Goal: Transaction & Acquisition: Obtain resource

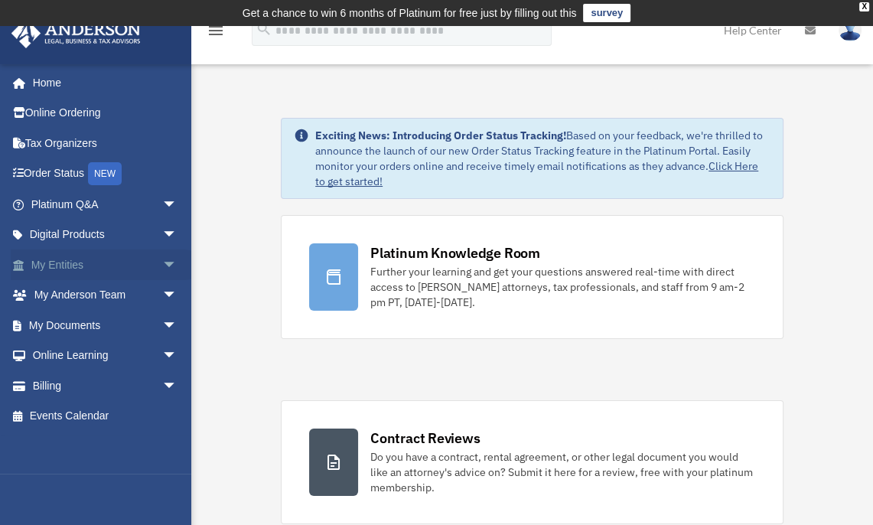
click at [142, 272] on link "My Entities arrow_drop_down" at bounding box center [106, 265] width 190 height 31
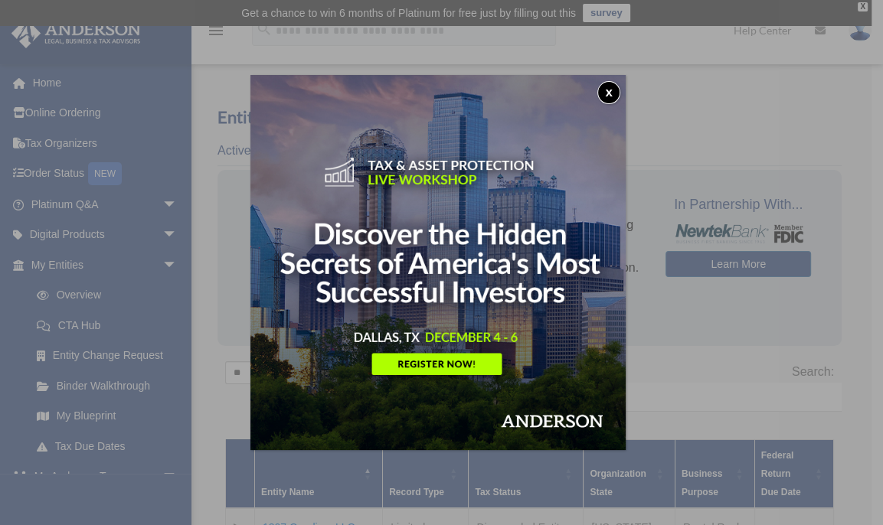
click at [862, 6] on div "x" at bounding box center [441, 262] width 883 height 525
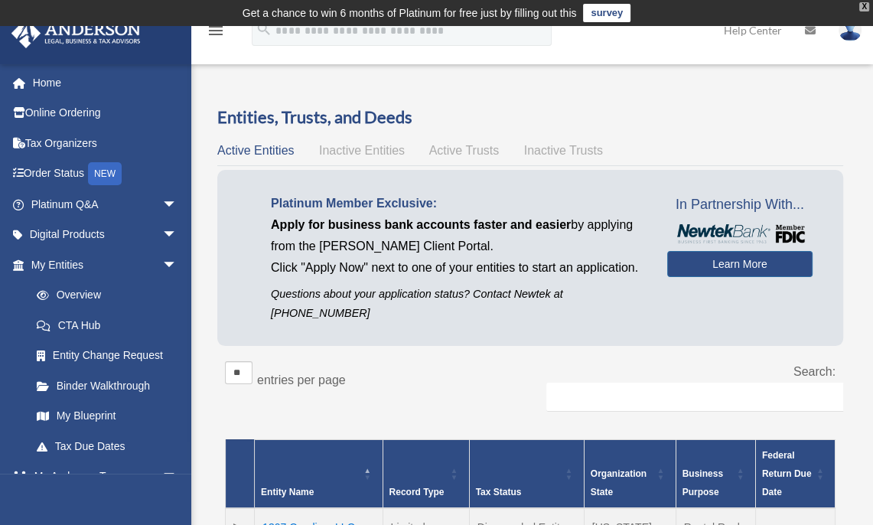
click at [860, 8] on div "X" at bounding box center [865, 6] width 10 height 9
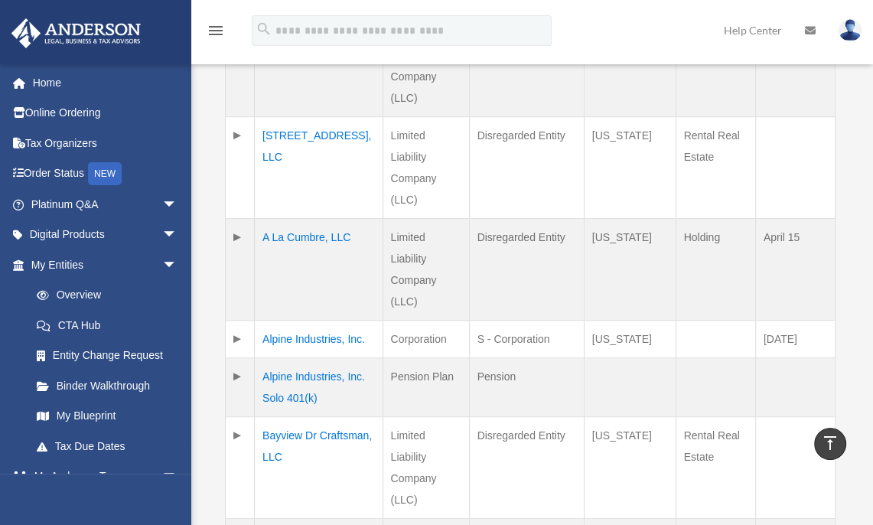
scroll to position [674, 0]
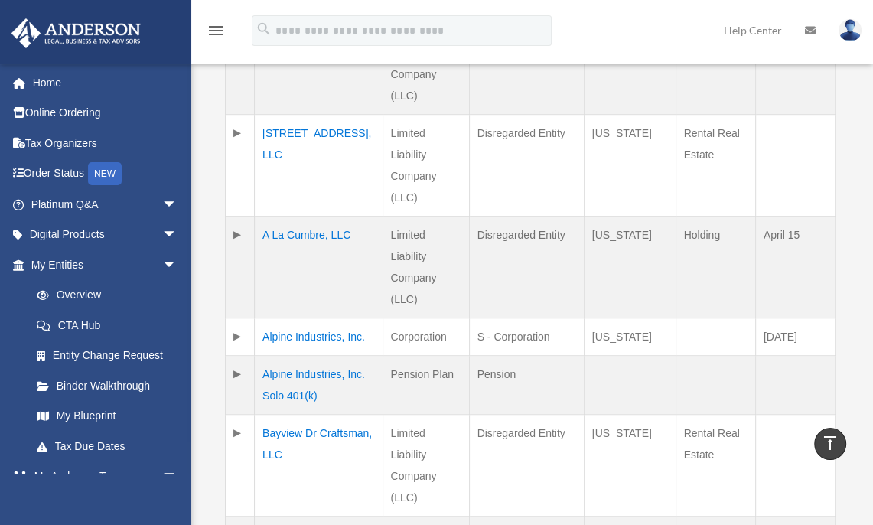
click at [239, 239] on td at bounding box center [240, 267] width 29 height 102
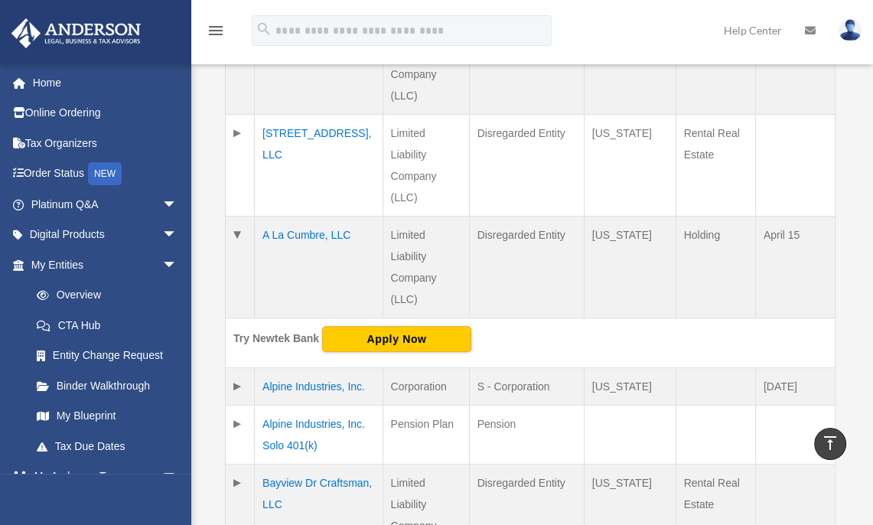
click at [337, 237] on td "A La Cumbre, LLC" at bounding box center [319, 267] width 128 height 102
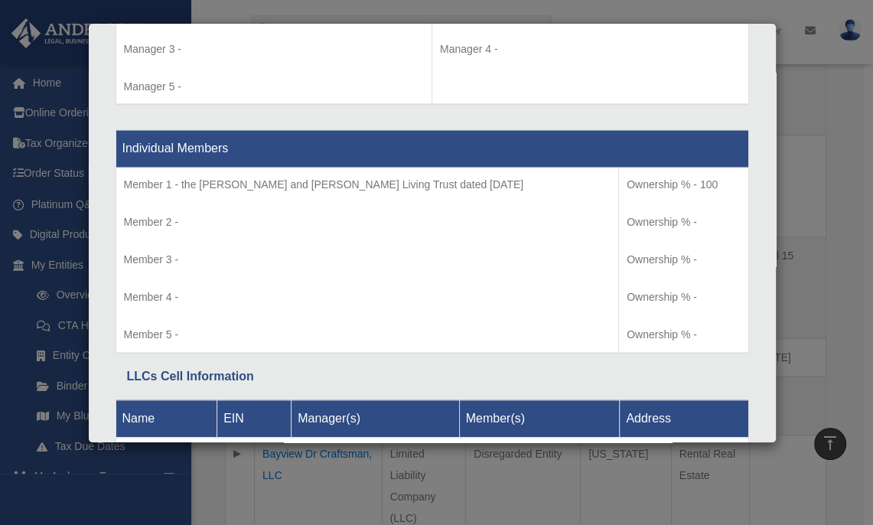
scroll to position [1592, 0]
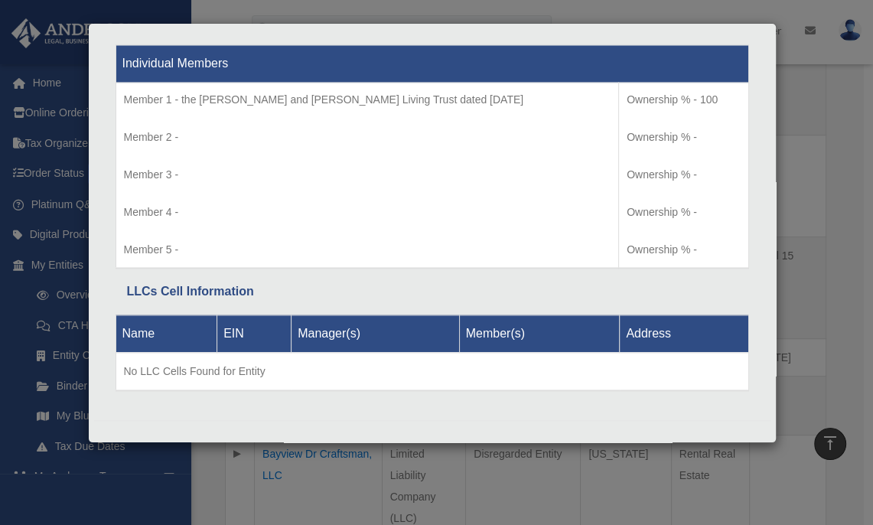
click at [836, 195] on div "Details × Articles Sent Organizational Date" at bounding box center [436, 262] width 873 height 525
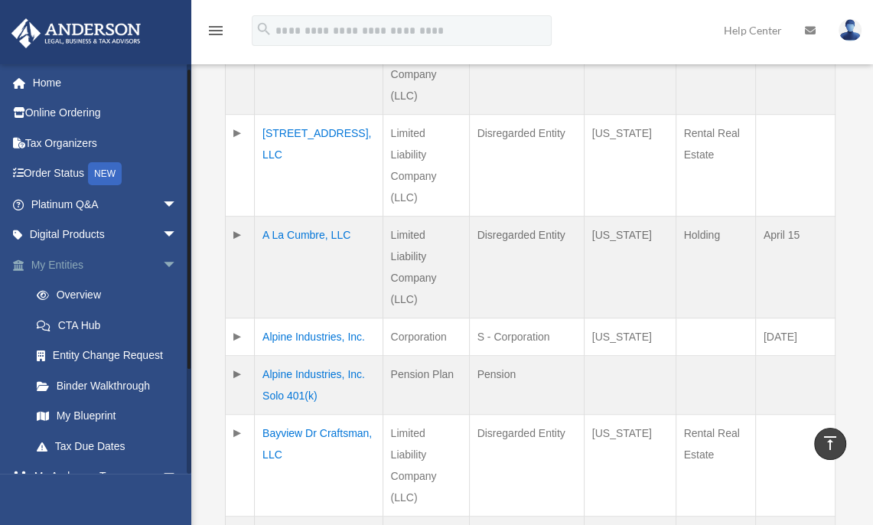
scroll to position [96, 0]
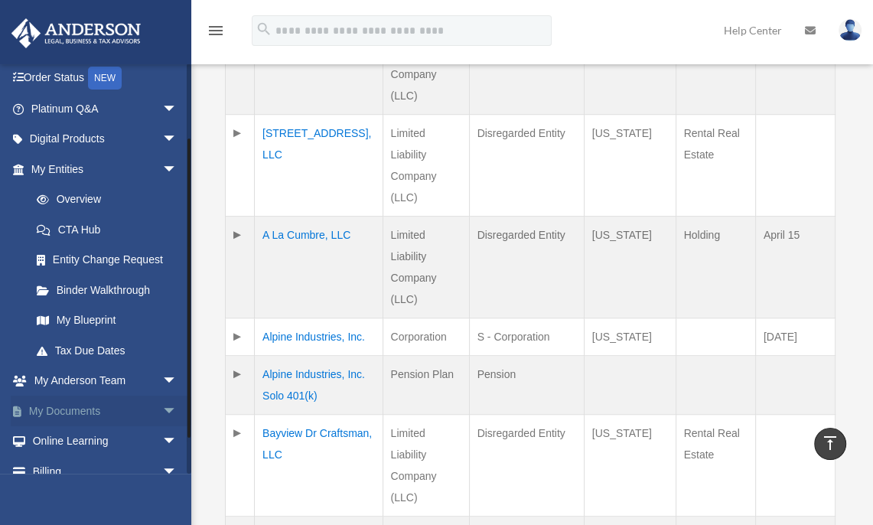
click at [121, 405] on link "My Documents arrow_drop_down" at bounding box center [106, 411] width 190 height 31
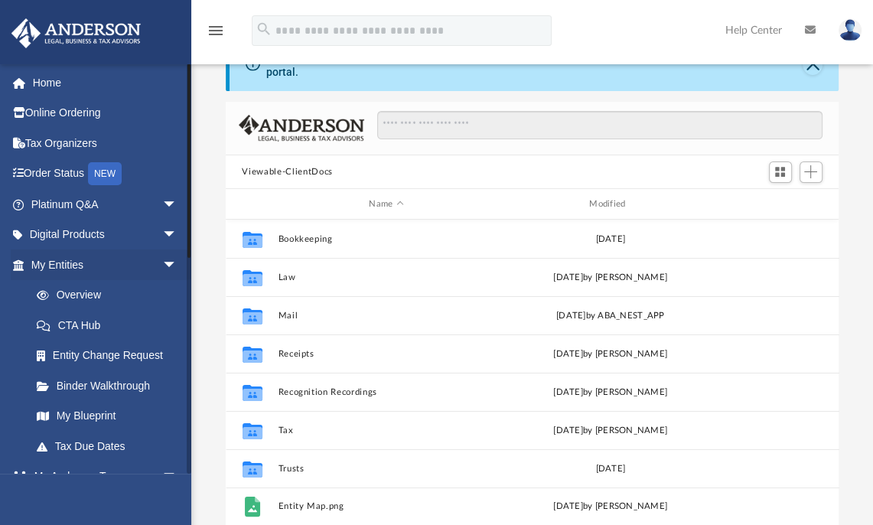
scroll to position [101, 0]
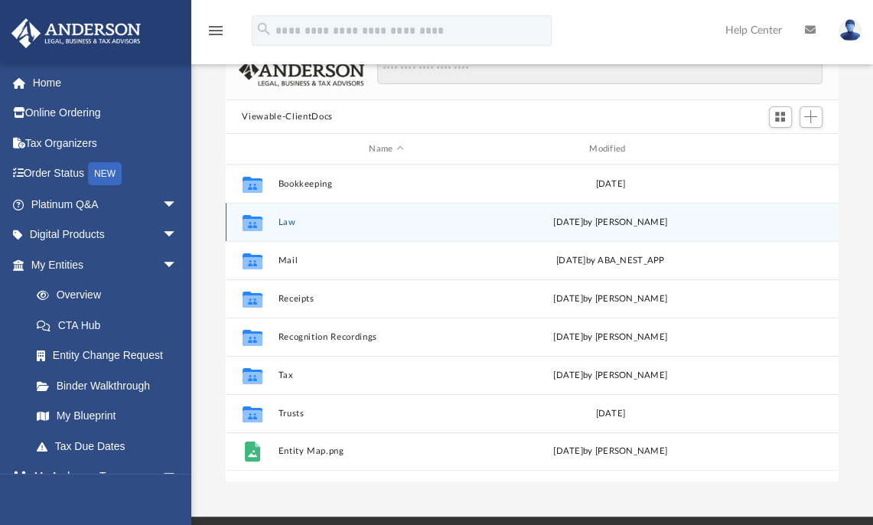
click at [250, 217] on icon "grid" at bounding box center [252, 223] width 20 height 16
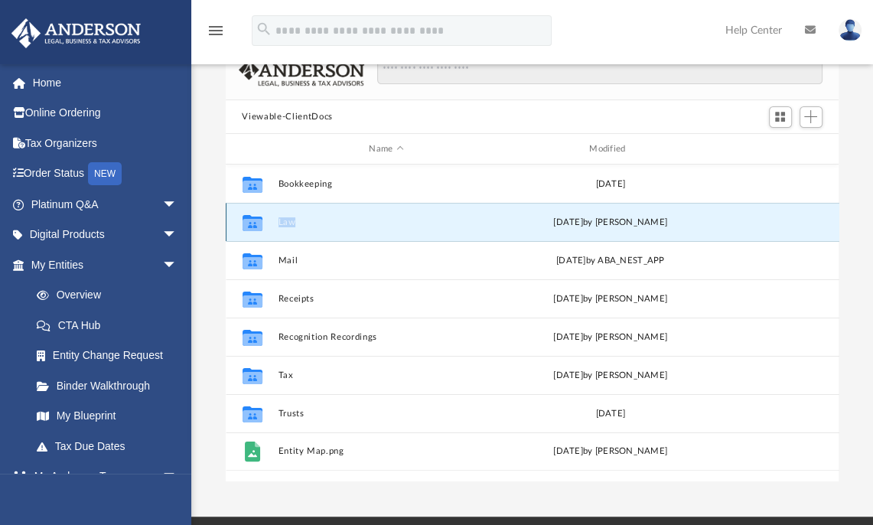
click at [250, 217] on icon "grid" at bounding box center [252, 223] width 20 height 16
click at [253, 223] on icon "grid" at bounding box center [252, 225] width 20 height 12
click at [282, 223] on button "Law" at bounding box center [386, 222] width 217 height 10
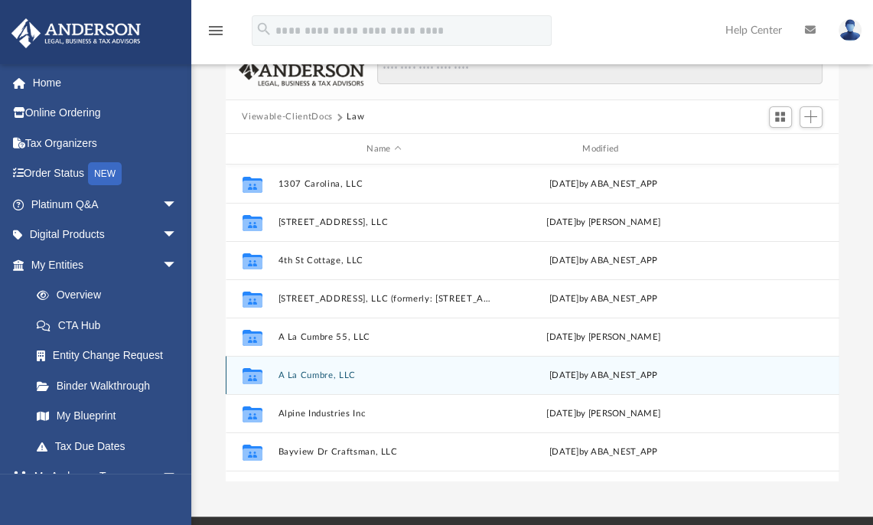
click at [300, 375] on button "A La Cumbre, LLC" at bounding box center [384, 375] width 213 height 10
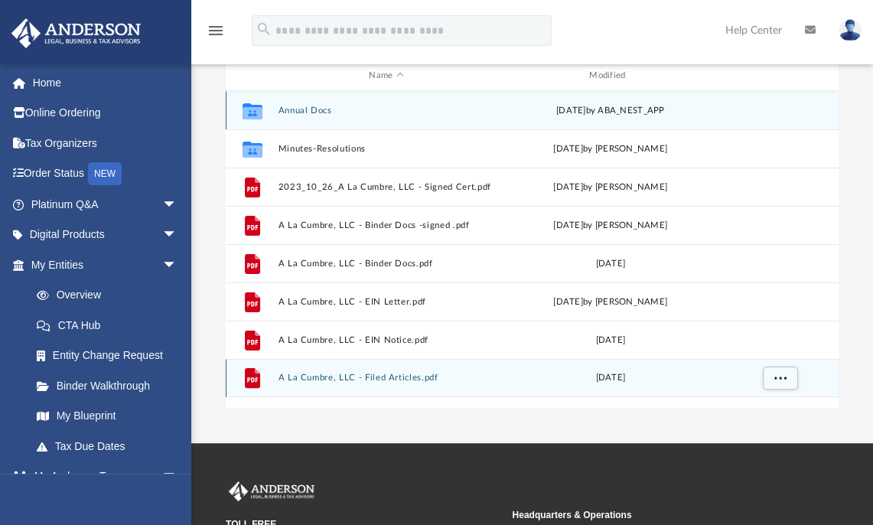
scroll to position [181, 0]
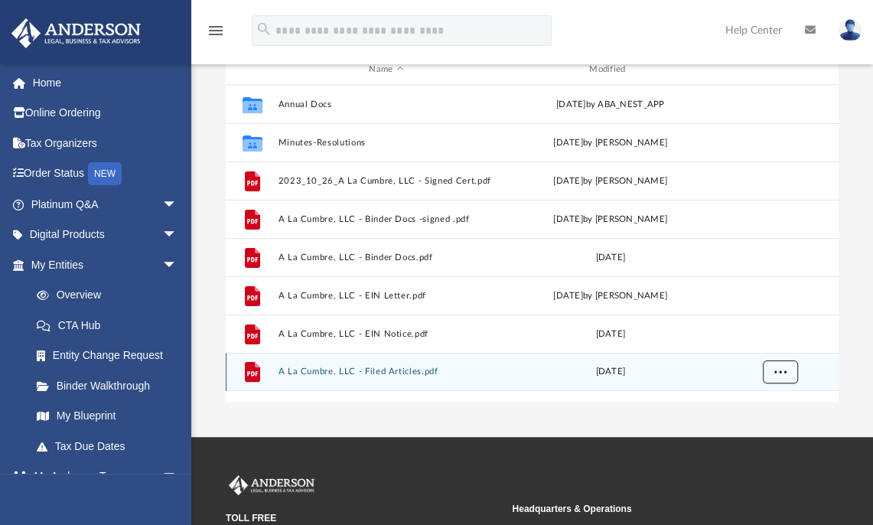
click at [783, 371] on span "More options" at bounding box center [780, 371] width 12 height 8
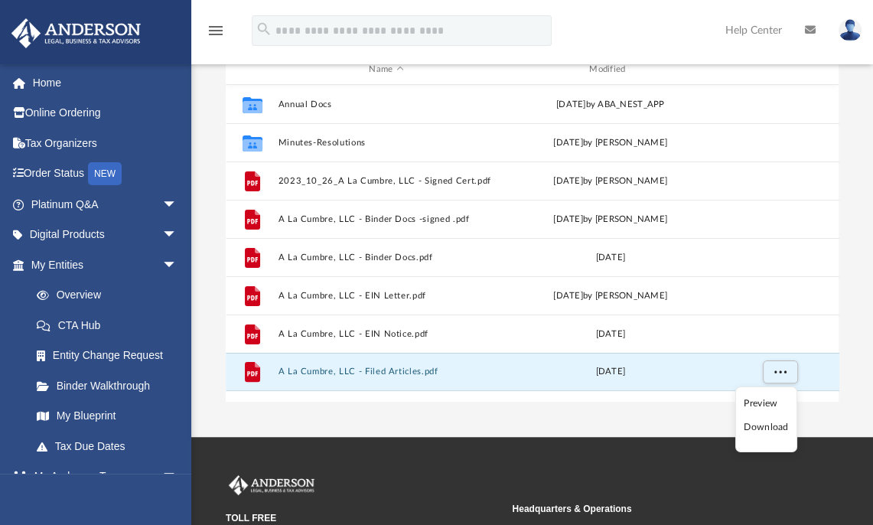
click at [771, 433] on li "Download" at bounding box center [766, 427] width 44 height 16
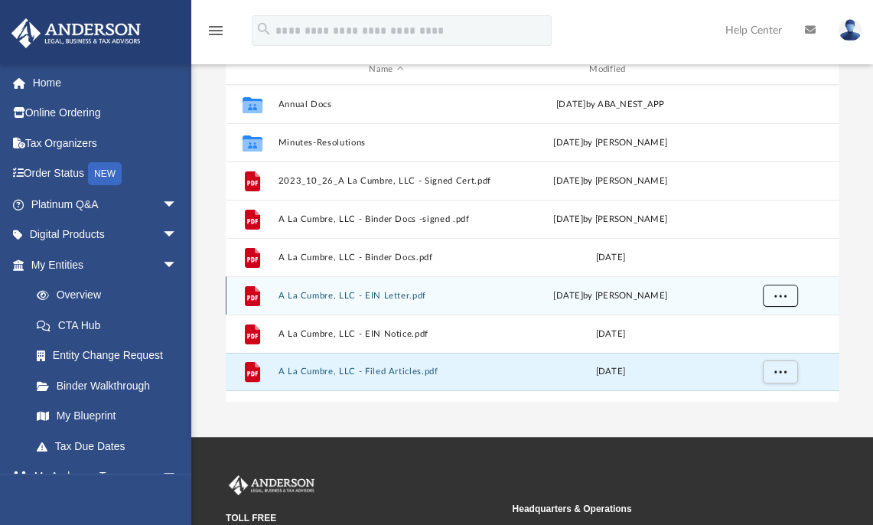
click at [778, 295] on span "More options" at bounding box center [780, 296] width 12 height 8
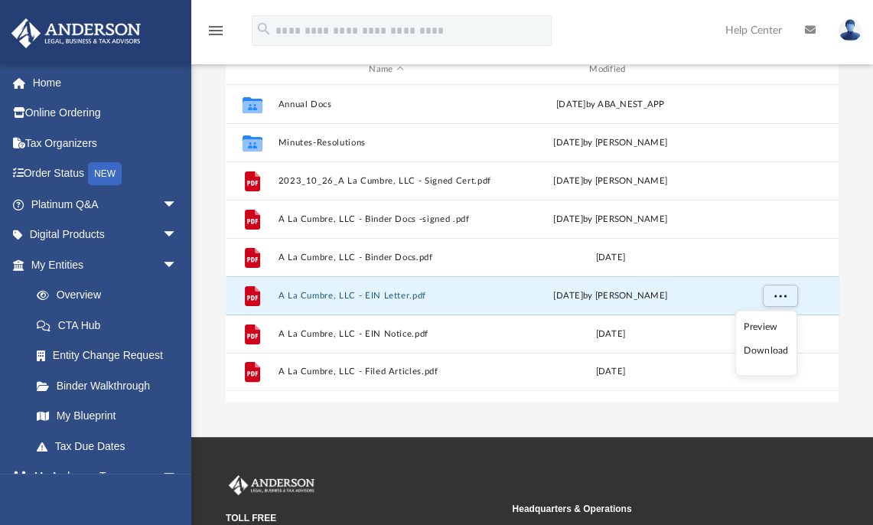
click at [753, 354] on li "Download" at bounding box center [766, 352] width 44 height 16
click at [770, 299] on button "More options" at bounding box center [779, 296] width 35 height 23
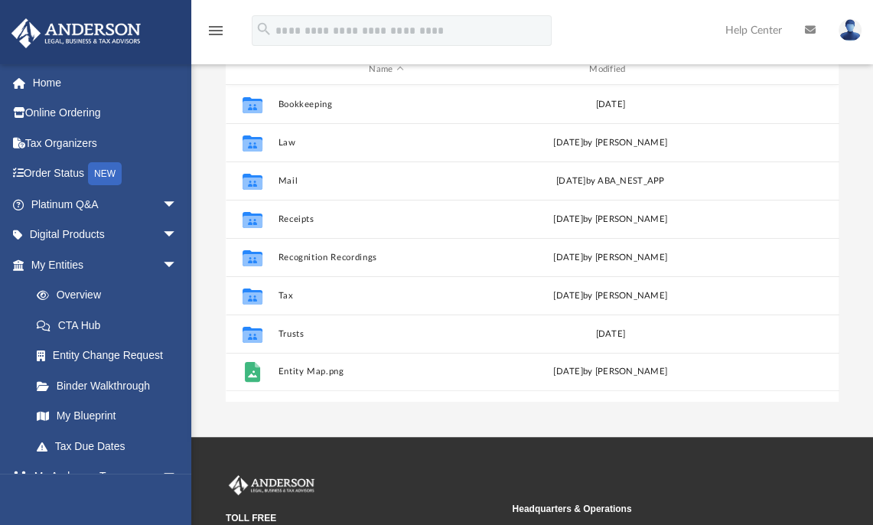
scroll to position [338, 604]
click at [854, 32] on img at bounding box center [850, 30] width 23 height 22
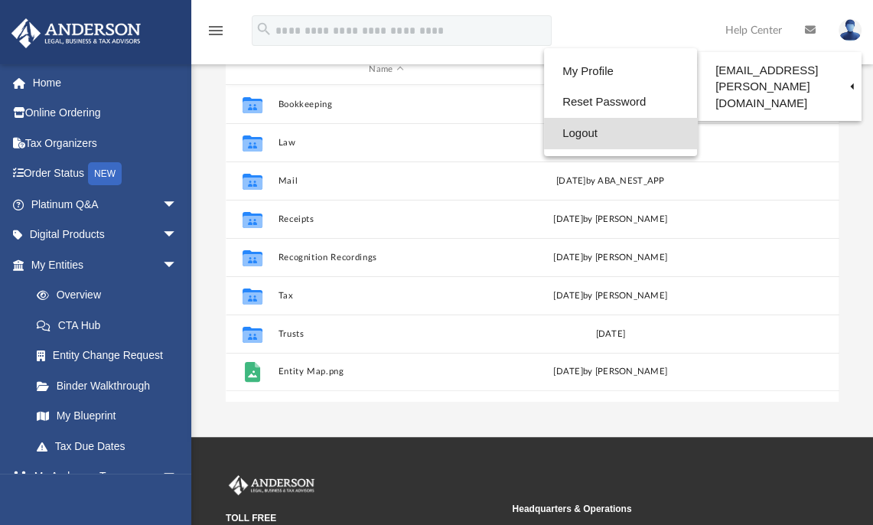
click at [579, 139] on link "Logout" at bounding box center [620, 133] width 153 height 31
